Goal: Transaction & Acquisition: Purchase product/service

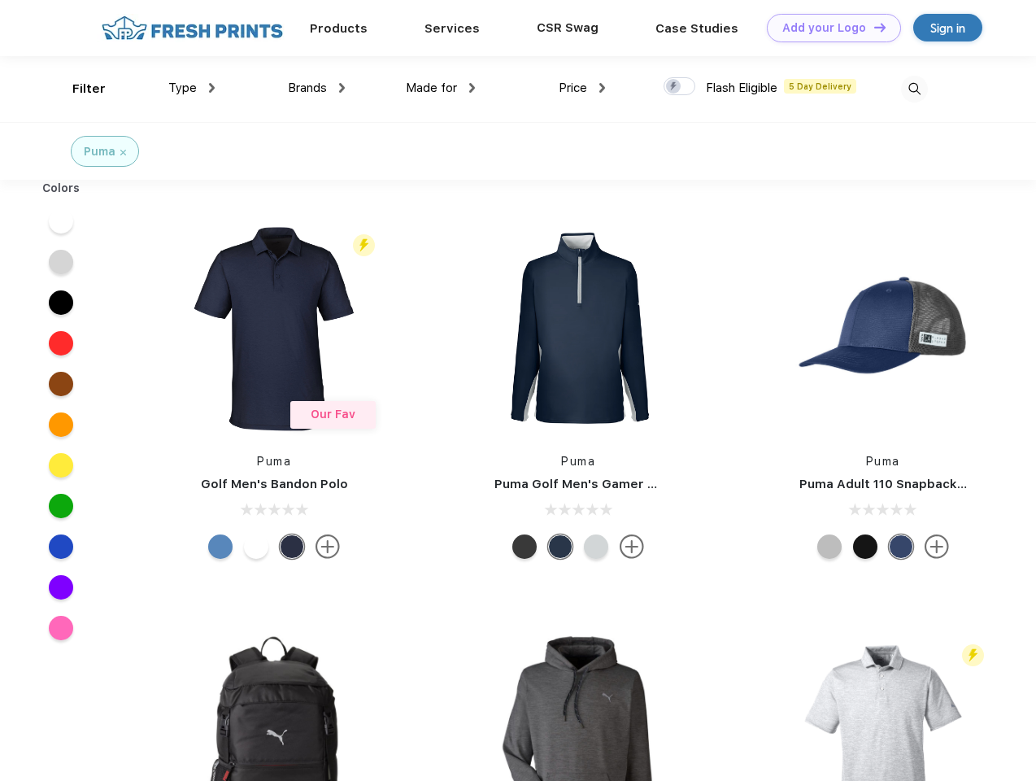
scroll to position [1, 0]
click at [828, 28] on link "Add your Logo Design Tool" at bounding box center [834, 28] width 134 height 28
click at [0, 0] on div "Design Tool" at bounding box center [0, 0] width 0 height 0
click at [873, 27] on link "Add your Logo Design Tool" at bounding box center [834, 28] width 134 height 28
click at [78, 89] on div "Filter" at bounding box center [88, 89] width 33 height 19
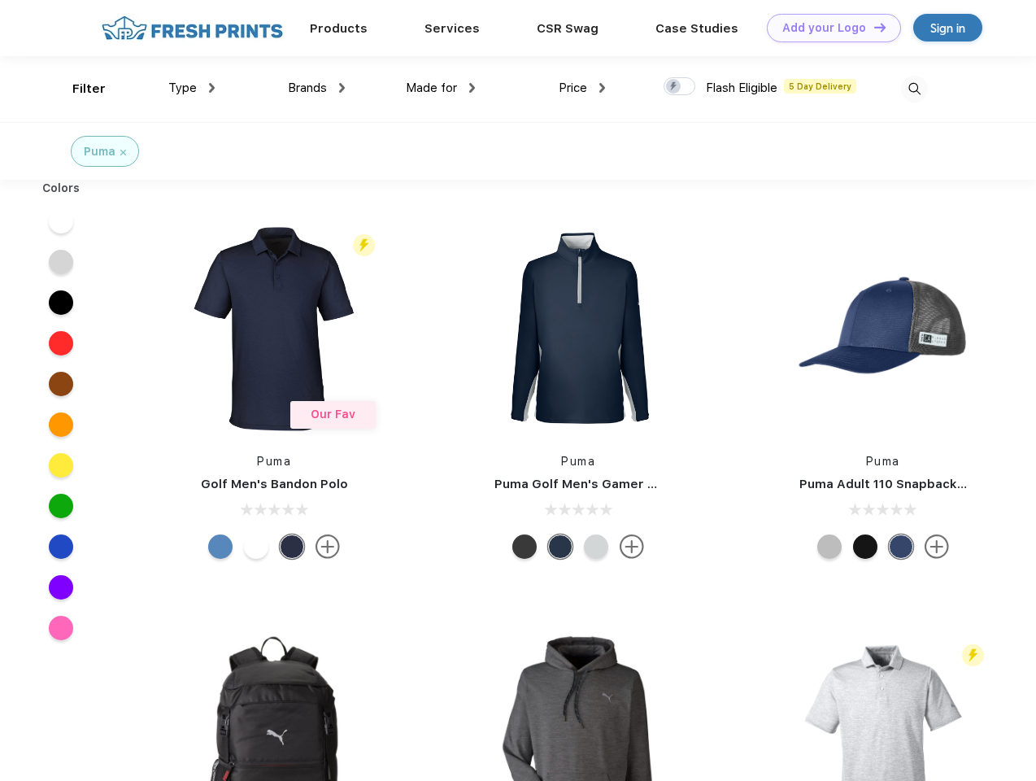
click at [192, 88] on span "Type" at bounding box center [182, 88] width 28 height 15
click at [316, 88] on span "Brands" at bounding box center [307, 88] width 39 height 15
click at [441, 88] on span "Made for" at bounding box center [431, 88] width 51 height 15
click at [582, 88] on span "Price" at bounding box center [573, 88] width 28 height 15
click at [680, 87] on div at bounding box center [680, 86] width 32 height 18
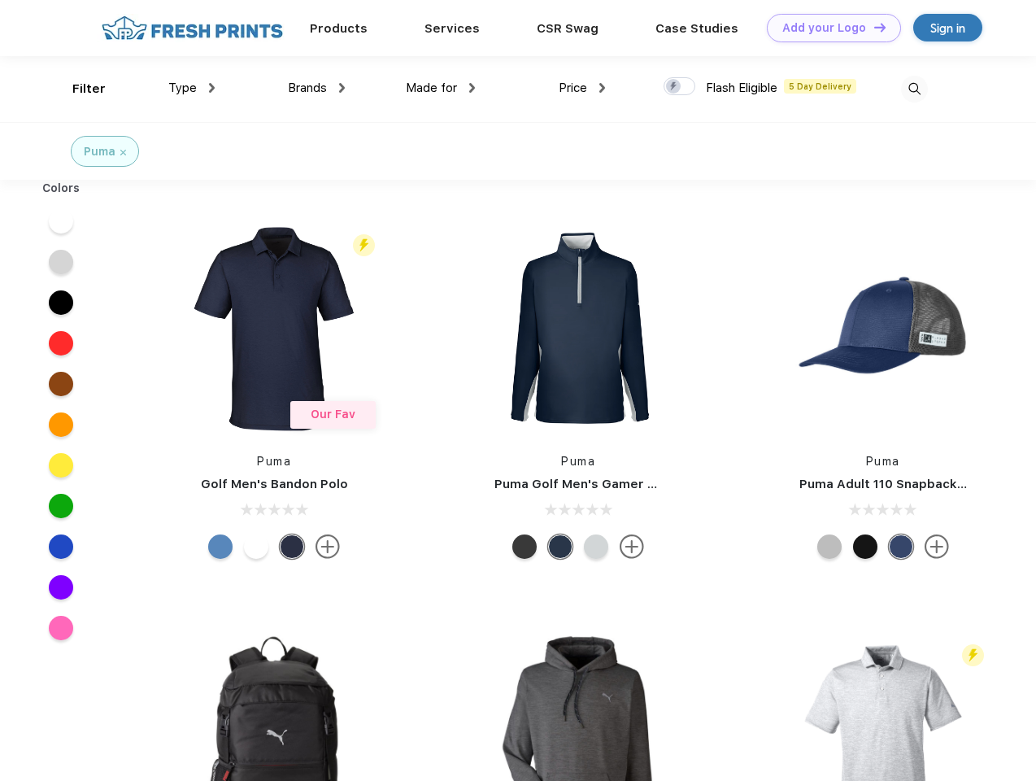
click at [674, 87] on input "checkbox" at bounding box center [669, 81] width 11 height 11
click at [914, 89] on img at bounding box center [914, 89] width 27 height 27
